Goal: Information Seeking & Learning: Understand process/instructions

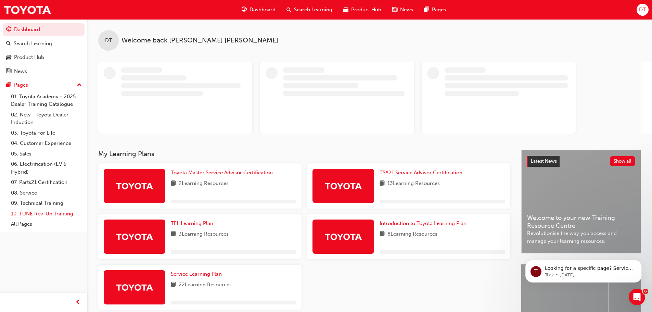
click at [62, 215] on link "10. TUNE Rev-Up Training" at bounding box center [46, 214] width 76 height 11
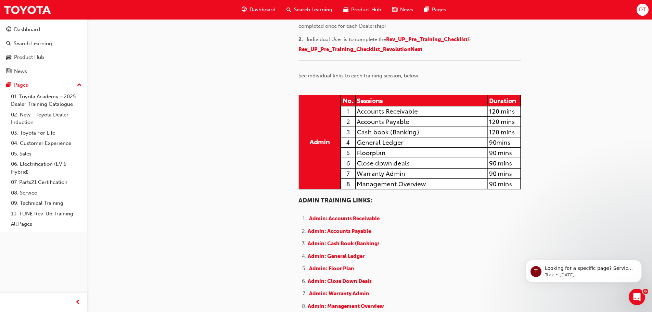
scroll to position [29, 0]
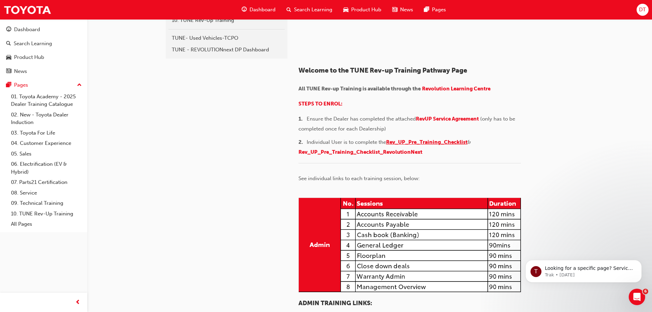
click at [412, 145] on span "Rev_UP_Pre_Training_Checklist" at bounding box center [427, 142] width 82 height 6
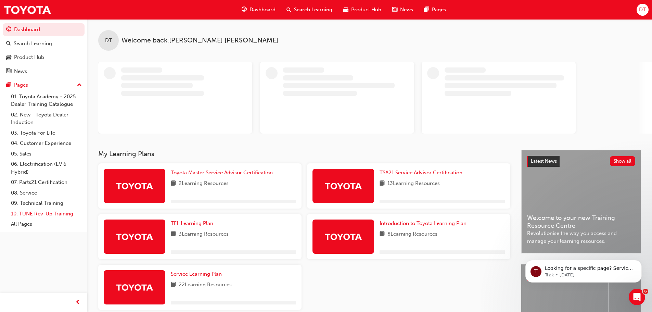
click at [53, 215] on link "10. TUNE Rev-Up Training" at bounding box center [46, 214] width 76 height 11
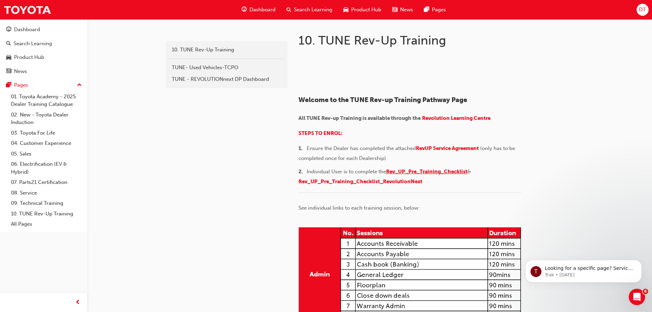
click at [447, 175] on span "Rev_UP_Pre_Training_Checklist" at bounding box center [427, 172] width 82 height 6
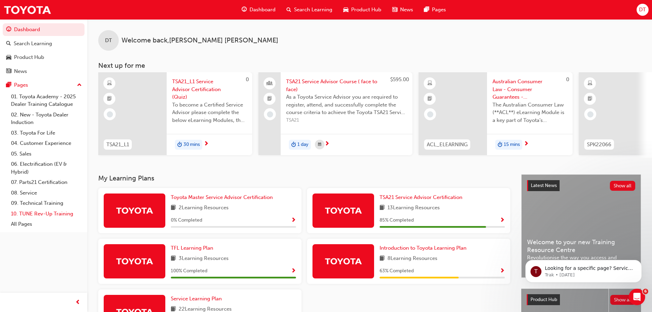
click at [65, 215] on link "10. TUNE Rev-Up Training" at bounding box center [46, 214] width 76 height 11
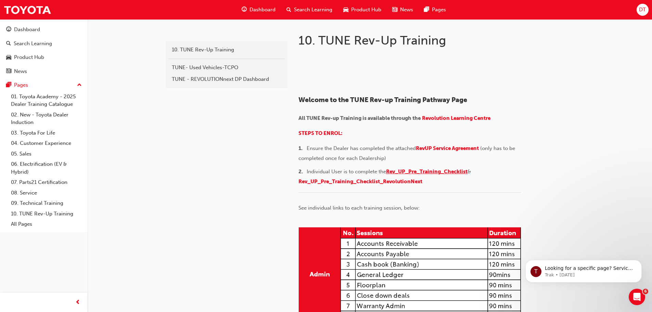
click at [434, 175] on span "Rev_UP_Pre_Training_Checklist" at bounding box center [427, 172] width 82 height 6
